Goal: Task Accomplishment & Management: Manage account settings

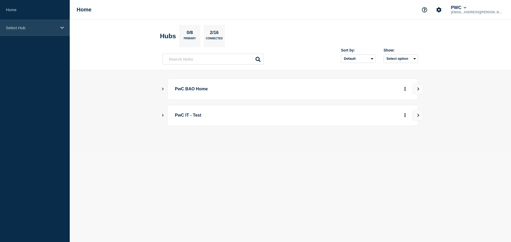
click at [54, 31] on div "Select Hub" at bounding box center [35, 28] width 70 height 16
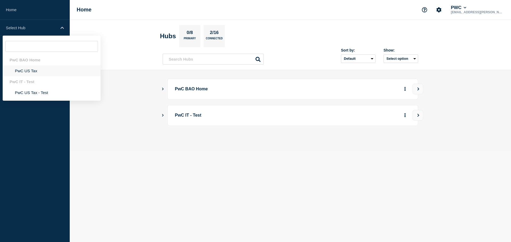
click at [42, 71] on li "PwC US Tax" at bounding box center [52, 70] width 98 height 11
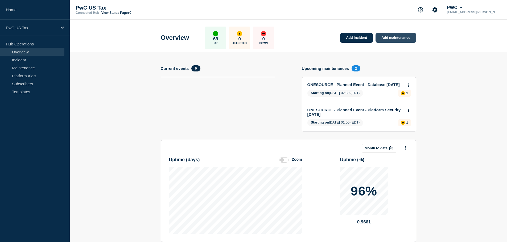
click at [388, 41] on link "Add maintenance" at bounding box center [395, 38] width 40 height 10
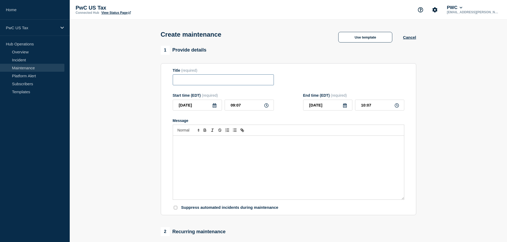
click at [233, 82] on input "Title" at bounding box center [223, 79] width 101 height 11
click at [367, 40] on button "Use template" at bounding box center [365, 37] width 54 height 11
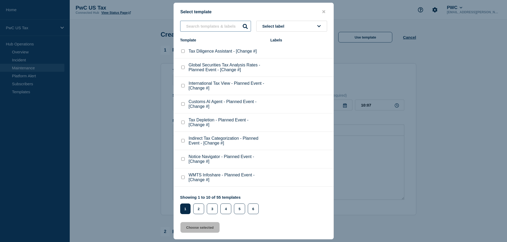
click at [213, 26] on input "text" at bounding box center [215, 26] width 71 height 11
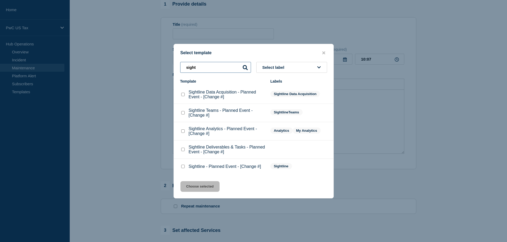
scroll to position [53, 0]
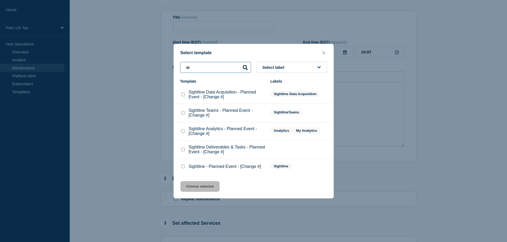
type input "s"
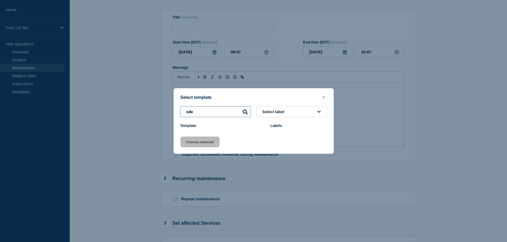
click at [206, 112] on input "sde" at bounding box center [215, 111] width 71 height 11
type input "s"
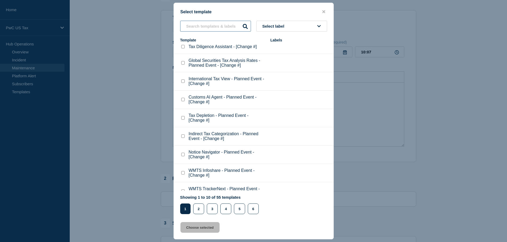
scroll to position [0, 0]
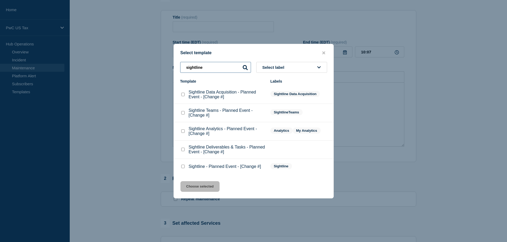
type input "sightline"
click at [461, 66] on div at bounding box center [253, 121] width 507 height 242
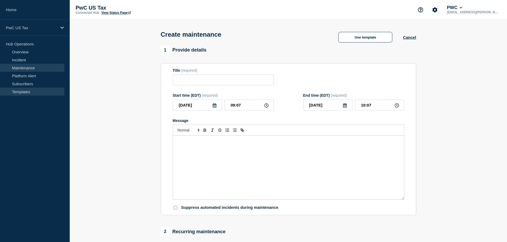
click at [24, 92] on link "Templates" at bounding box center [32, 92] width 64 height 8
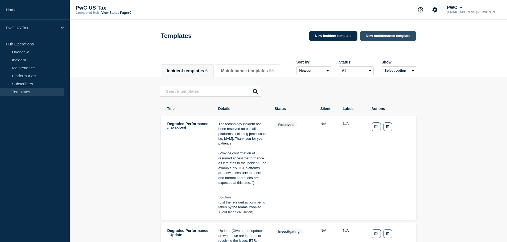
click at [387, 35] on link "New maintenance template" at bounding box center [388, 36] width 56 height 10
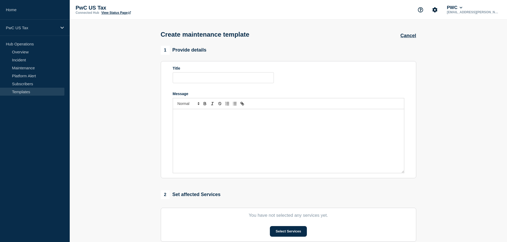
click at [215, 116] on p "Message" at bounding box center [288, 115] width 223 height 5
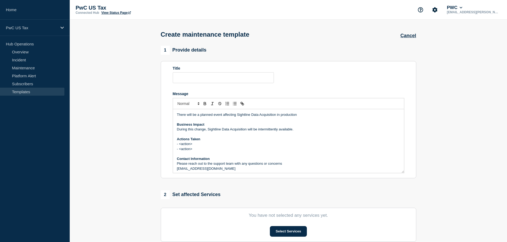
click at [252, 154] on p "Message" at bounding box center [288, 154] width 223 height 5
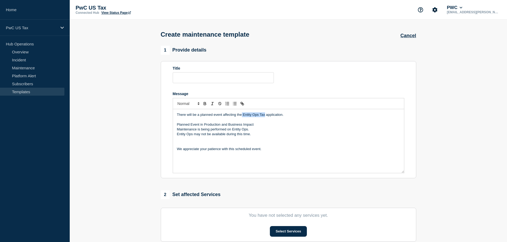
drag, startPoint x: 242, startPoint y: 116, endPoint x: 265, endPoint y: 115, distance: 23.1
click at [265, 115] on p "There will be a planned event affecting the Entity Ops Tax application." at bounding box center [288, 115] width 223 height 5
drag, startPoint x: 233, startPoint y: 130, endPoint x: 250, endPoint y: 129, distance: 17.3
click at [250, 129] on p "Maintenance is being performed on Entity Ops." at bounding box center [288, 129] width 223 height 5
drag, startPoint x: 263, startPoint y: 138, endPoint x: 175, endPoint y: 137, distance: 88.1
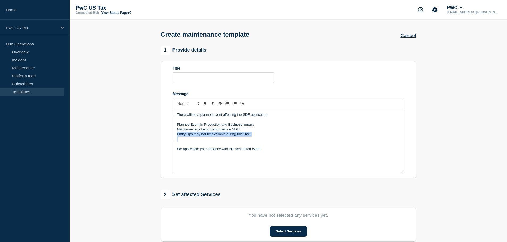
click at [175, 137] on div "There will be a planned event affecting the SDE application. Planned Event in P…" at bounding box center [288, 141] width 231 height 64
click at [214, 76] on input "Title" at bounding box center [223, 77] width 101 height 11
paste input "Entity Ops - Planned Event - [Change #]"
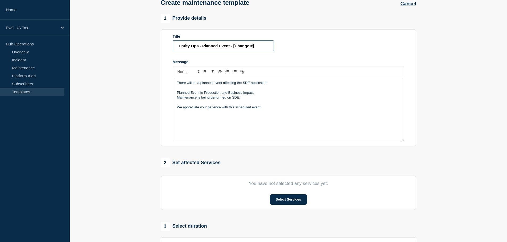
scroll to position [80, 0]
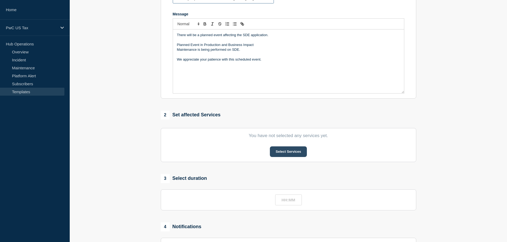
type input "Entity Ops - Planned Event - [Change #]"
click at [292, 157] on button "Select Services" at bounding box center [288, 152] width 37 height 11
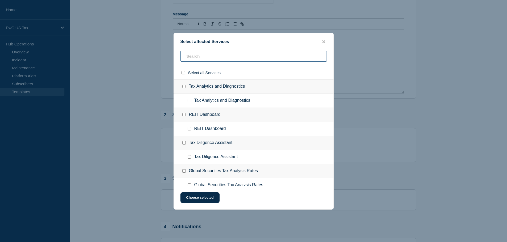
click at [213, 55] on input "text" at bounding box center [253, 56] width 146 height 11
type input "sightli"
click at [183, 86] on input "Sightline Data Exchange checkbox" at bounding box center [183, 86] width 3 height 3
checkbox input "true"
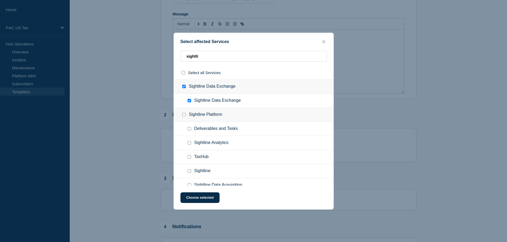
checkbox input "true"
click at [201, 201] on button "Choose selected" at bounding box center [199, 198] width 39 height 11
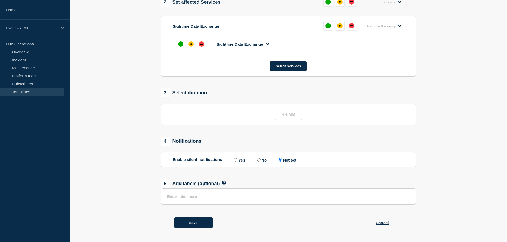
scroll to position [195, 0]
click at [285, 117] on input "text" at bounding box center [288, 114] width 27 height 11
click at [292, 116] on input "1_:__" at bounding box center [288, 114] width 27 height 11
click at [288, 114] on input "1_:__" at bounding box center [288, 114] width 27 height 11
type input "01:00"
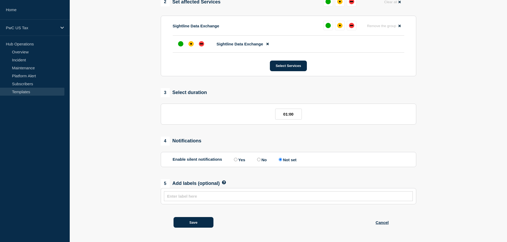
click at [272, 140] on div "4 Notifications" at bounding box center [288, 141] width 255 height 9
click at [196, 223] on button "Save" at bounding box center [193, 222] width 40 height 11
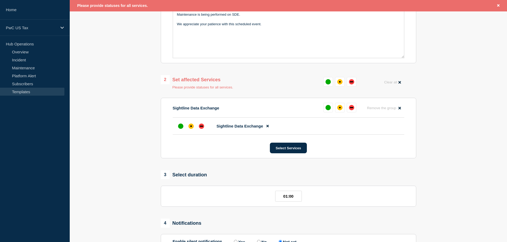
scroll to position [126, 0]
click at [329, 106] on button at bounding box center [328, 108] width 10 height 10
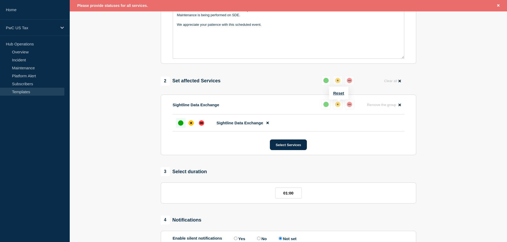
click at [335, 106] on div "affected" at bounding box center [337, 104] width 5 height 5
click at [328, 105] on div "up" at bounding box center [325, 104] width 5 height 5
click at [278, 149] on button "Select Services" at bounding box center [288, 145] width 37 height 11
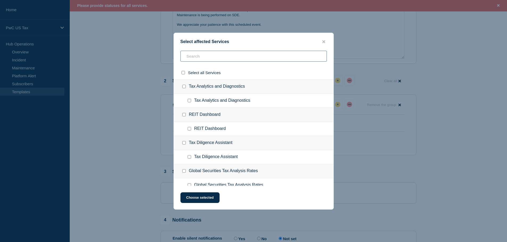
click at [203, 58] on input "text" at bounding box center [253, 56] width 146 height 11
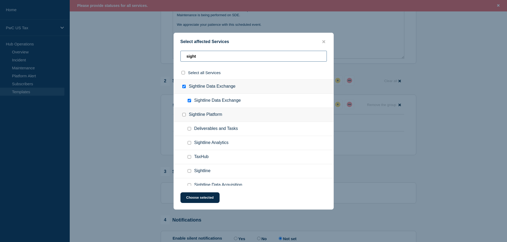
type input "sight"
click at [442, 103] on div at bounding box center [253, 121] width 507 height 242
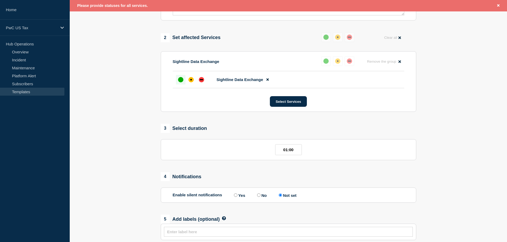
scroll to position [206, 0]
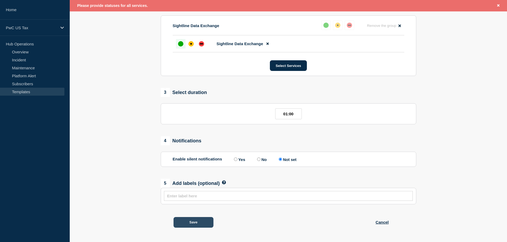
click at [210, 223] on button "Save" at bounding box center [193, 222] width 40 height 11
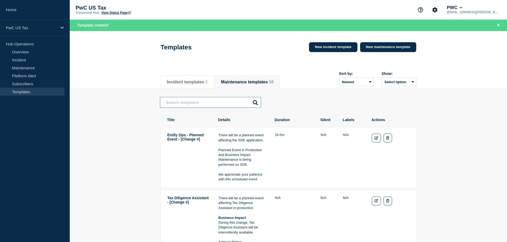
click at [205, 105] on input "text" at bounding box center [210, 102] width 101 height 11
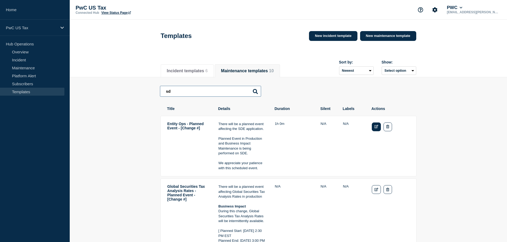
type input "sd"
click at [376, 129] on icon "Edit" at bounding box center [376, 126] width 4 height 3
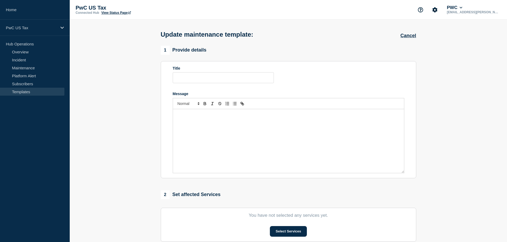
type input "Entity Ops - Planned Event - [Change #]"
type input "01:00"
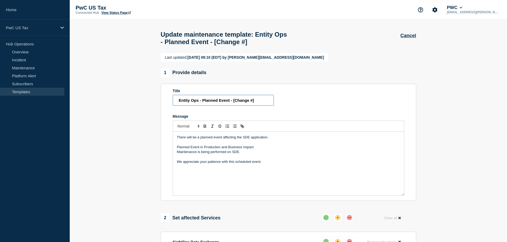
drag, startPoint x: 199, startPoint y: 110, endPoint x: 166, endPoint y: 107, distance: 32.6
click at [166, 107] on section "Title Entity Ops - Planned Event - [Change #] Message There will be a planned e…" at bounding box center [288, 142] width 255 height 117
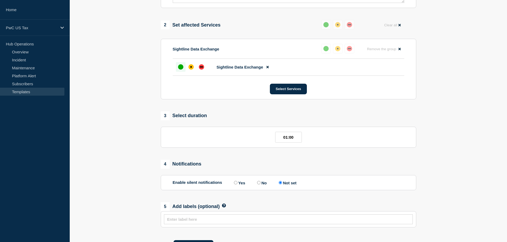
scroll to position [219, 0]
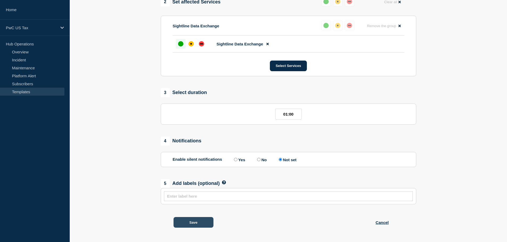
type input "SDE - Planned Event - [Change #]"
click at [198, 225] on button "Save" at bounding box center [193, 222] width 40 height 11
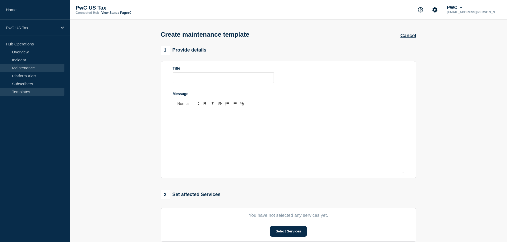
click at [40, 68] on link "Maintenance" at bounding box center [32, 68] width 64 height 8
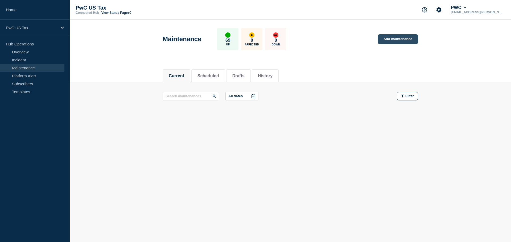
click at [390, 40] on link "Add maintenance" at bounding box center [398, 39] width 40 height 10
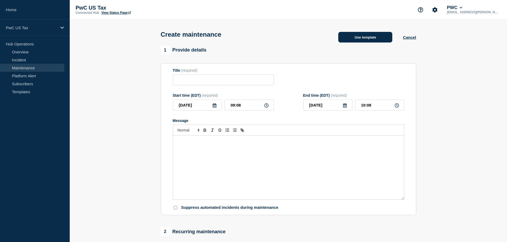
click at [362, 40] on button "Use template" at bounding box center [365, 37] width 54 height 11
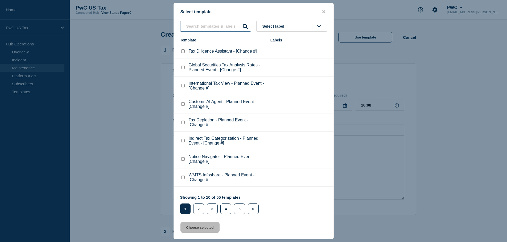
click at [215, 27] on input "text" at bounding box center [215, 26] width 71 height 11
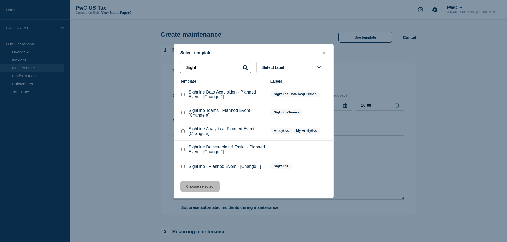
type input "Sight"
click at [216, 94] on p "Sightline Data Acquisition - Planned Event - [Change #]" at bounding box center [227, 95] width 76 height 10
click at [182, 95] on checkbox"] "Sightline Data Acquisition - Planned Event - [Change #] checkbox" at bounding box center [182, 94] width 3 height 3
checkbox checkbox"] "true"
click at [208, 183] on button "Choose selected" at bounding box center [199, 186] width 39 height 11
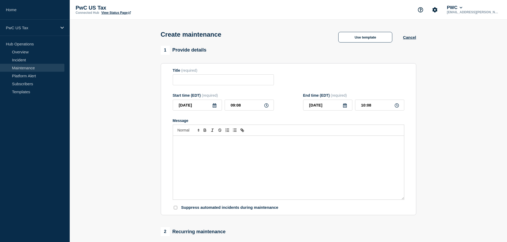
type input "Sightline Data Acquisition - Planned Event - [Change #]"
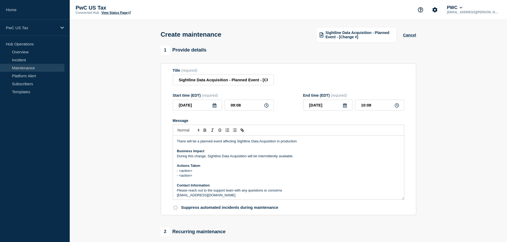
click at [251, 167] on p "Actions Taken" at bounding box center [288, 166] width 223 height 5
click at [359, 33] on span "Sightline Data Acquisition - Planned Event - [Change #]" at bounding box center [359, 35] width 68 height 9
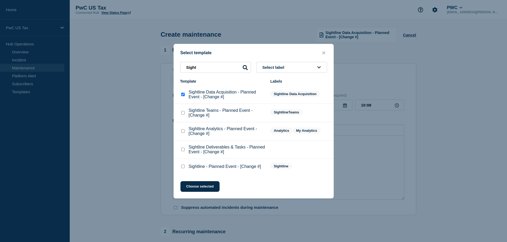
click at [243, 67] on icon at bounding box center [245, 67] width 5 height 5
click at [219, 67] on input "Sight" at bounding box center [215, 67] width 71 height 11
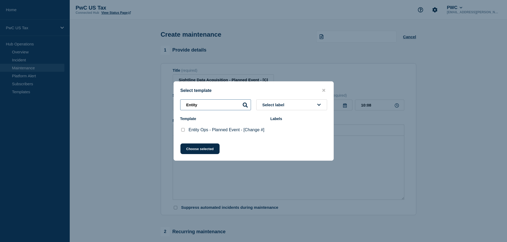
type input "Entity"
click at [210, 132] on p "Entity Ops - Planned Event - [Change #]" at bounding box center [227, 130] width 76 height 5
click at [204, 150] on button "Choose selected" at bounding box center [199, 149] width 39 height 11
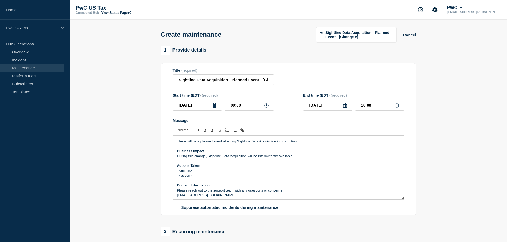
click at [233, 156] on p "During this change, Sightline Data Acquisition will be intermittently available." at bounding box center [288, 156] width 223 height 5
click at [247, 149] on p "Message" at bounding box center [288, 146] width 223 height 5
copy div "There will be a planned event affecting Sightline Data Acquisition in productio…"
click at [403, 35] on div "Sightline Data Acquisition - Planned Event - [Change #]" at bounding box center [356, 34] width 93 height 15
click at [407, 37] on button "Cancel" at bounding box center [409, 35] width 13 height 5
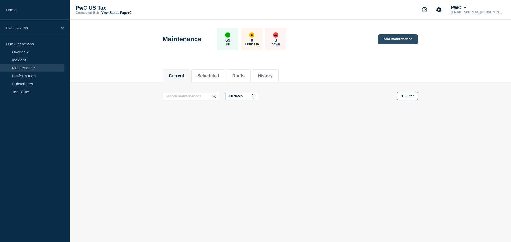
click at [384, 39] on link "Add maintenance" at bounding box center [398, 39] width 40 height 10
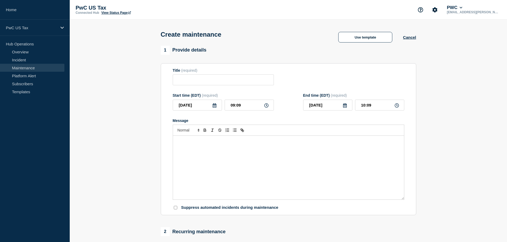
click at [362, 45] on div "Create maintenance Use template Cancel" at bounding box center [288, 33] width 267 height 26
click at [362, 39] on button "Use template" at bounding box center [365, 37] width 54 height 11
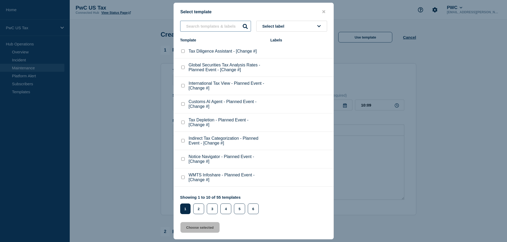
click at [199, 26] on input "text" at bounding box center [215, 26] width 71 height 11
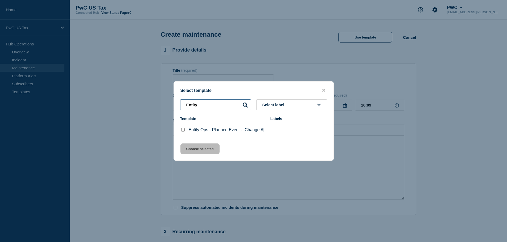
type input "Entity"
click at [183, 129] on checkbox"] "Entity Ops - Planned Event - [Change #] checkbox" at bounding box center [182, 129] width 3 height 3
checkbox checkbox"] "true"
click at [199, 150] on button "Choose selected" at bounding box center [199, 149] width 39 height 11
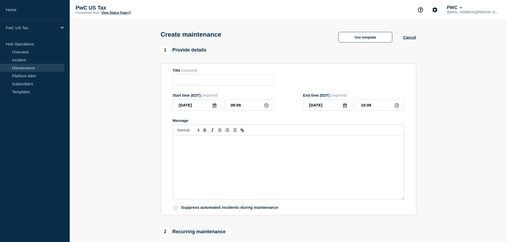
type input "Entity Ops - Planned Event - [Change #]"
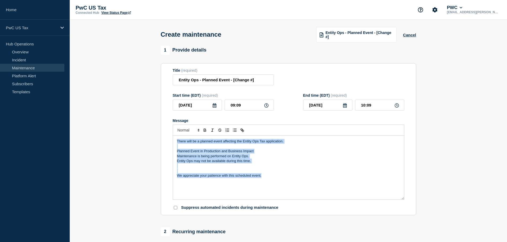
drag, startPoint x: 269, startPoint y: 178, endPoint x: 137, endPoint y: 131, distance: 140.2
click at [137, 131] on section "1 Provide details Title (required) Entity Ops - Planned Event - [Change #] Star…" at bounding box center [288, 244] width 437 height 397
copy div "There will be a planned event affecting the Entity Ops Tax application. Planned…"
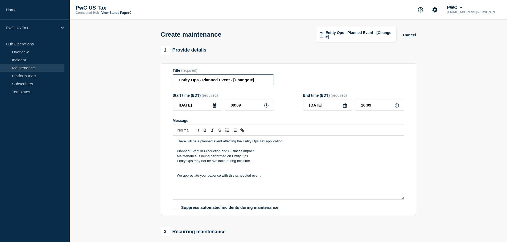
drag, startPoint x: 258, startPoint y: 80, endPoint x: 155, endPoint y: 72, distance: 102.7
click at [155, 72] on section "1 Provide details Title (required) Entity Ops - Planned Event - [Change #] Star…" at bounding box center [288, 244] width 437 height 397
click at [334, 37] on span "Entity Ops - Planned Event - [Change #]" at bounding box center [359, 35] width 68 height 9
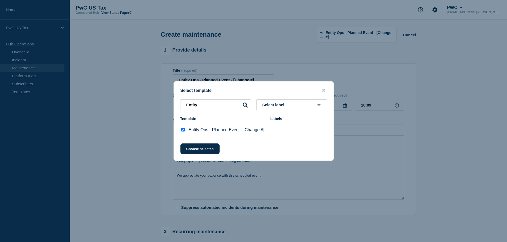
click at [420, 43] on div at bounding box center [253, 121] width 507 height 242
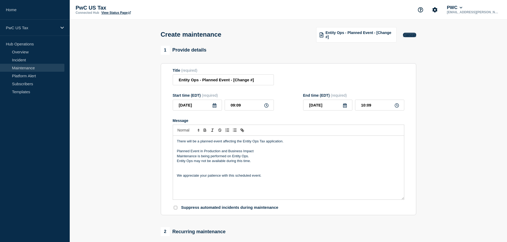
click at [414, 36] on button "Cancel" at bounding box center [409, 35] width 13 height 5
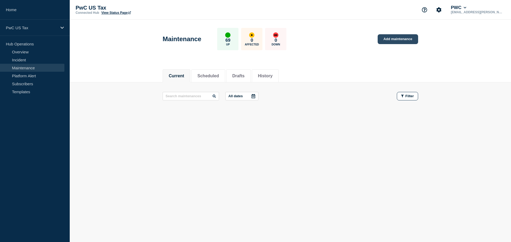
click at [397, 40] on link "Add maintenance" at bounding box center [398, 39] width 40 height 10
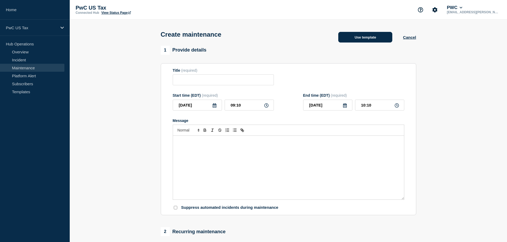
click at [367, 41] on button "Use template" at bounding box center [365, 37] width 54 height 11
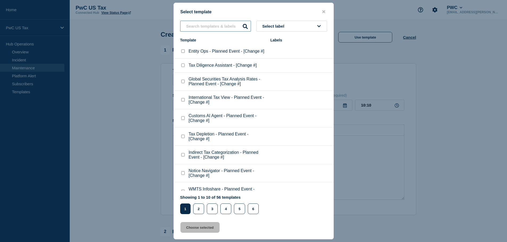
click at [228, 29] on input "text" at bounding box center [215, 26] width 71 height 11
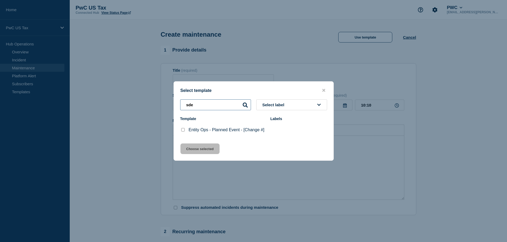
type input "sde"
click at [326, 88] on button "close button" at bounding box center [324, 90] width 6 height 5
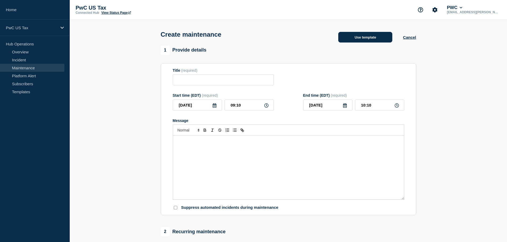
click at [361, 42] on button "Use template" at bounding box center [365, 37] width 54 height 11
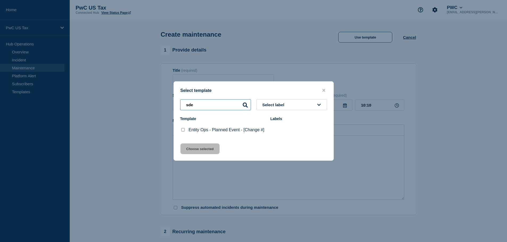
drag, startPoint x: 202, startPoint y: 104, endPoint x: 164, endPoint y: 95, distance: 39.8
click at [164, 95] on div "Select template sde Select label Template Labels Entity Ops - Planned Event - […" at bounding box center [253, 121] width 507 height 242
type input "sde"
click at [182, 131] on checkbox"] "SDE - Planned Event - [Change #] checkbox" at bounding box center [182, 129] width 3 height 3
checkbox checkbox"] "true"
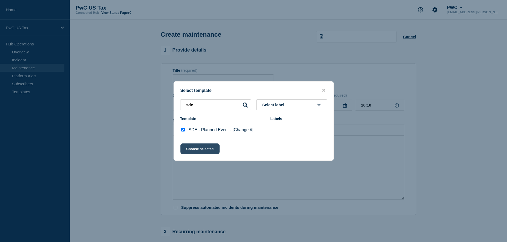
click at [208, 150] on button "Choose selected" at bounding box center [199, 149] width 39 height 11
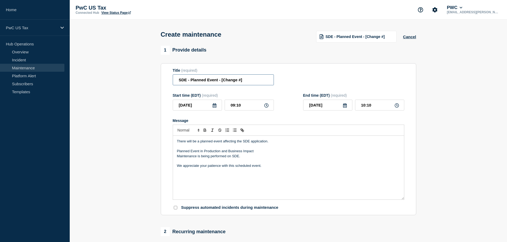
drag, startPoint x: 243, startPoint y: 81, endPoint x: 221, endPoint y: 82, distance: 21.6
click at [221, 82] on input "SDE - Planned Event - [Change #]" at bounding box center [223, 79] width 101 height 11
paste input "CHG1550648"
type input "SDE - Planned Event - CHG1550648"
drag, startPoint x: 245, startPoint y: 108, endPoint x: 232, endPoint y: 105, distance: 13.3
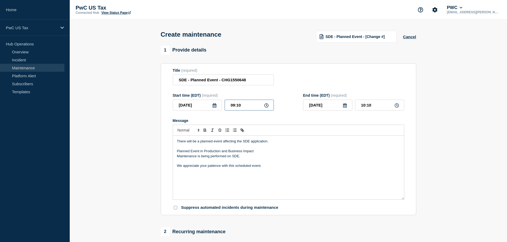
click at [232, 105] on input "09:10" at bounding box center [249, 105] width 49 height 11
click at [242, 104] on input "09:10" at bounding box center [249, 105] width 49 height 11
drag, startPoint x: 245, startPoint y: 104, endPoint x: 230, endPoint y: 105, distance: 14.9
click at [230, 105] on input "09:10" at bounding box center [249, 105] width 49 height 11
type input "18:00"
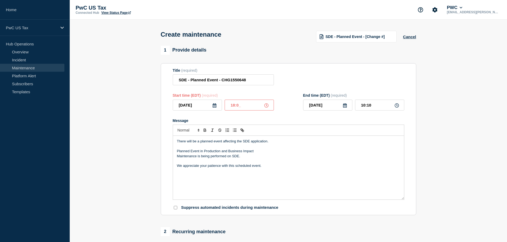
type input "19:00"
click at [253, 118] on form "Title (required) SDE - Planned Event - CHG1550648 Start time (EDT) (required) 2…" at bounding box center [288, 139] width 231 height 142
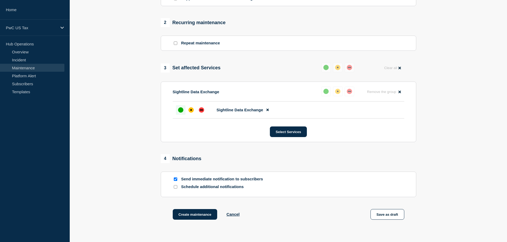
scroll to position [213, 0]
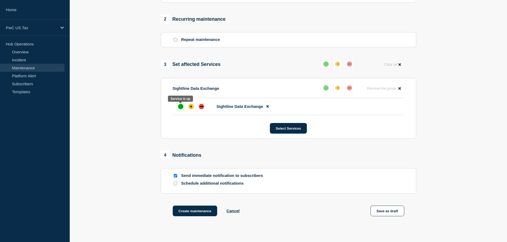
click at [183, 108] on div at bounding box center [181, 107] width 10 height 10
click at [177, 177] on input "Send immediate notification to subscribers" at bounding box center [175, 175] width 3 height 3
checkbox input "false"
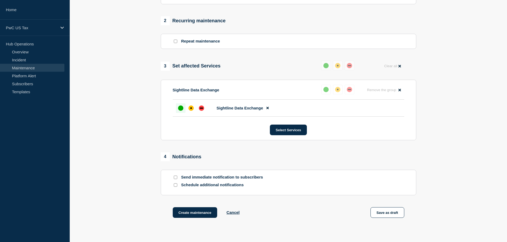
scroll to position [250, 0]
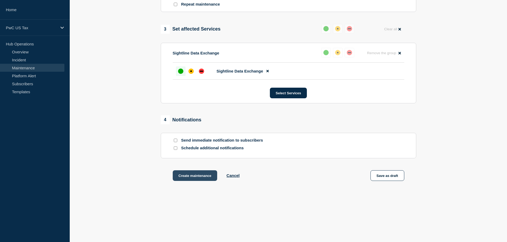
click at [200, 172] on button "Create maintenance" at bounding box center [195, 176] width 45 height 11
